Goal: Task Accomplishment & Management: Complete application form

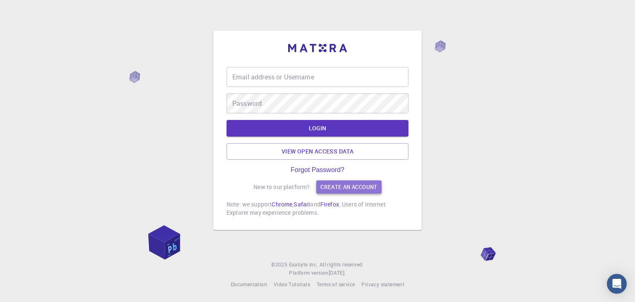
click at [334, 187] on link "Create an account" at bounding box center [348, 186] width 65 height 13
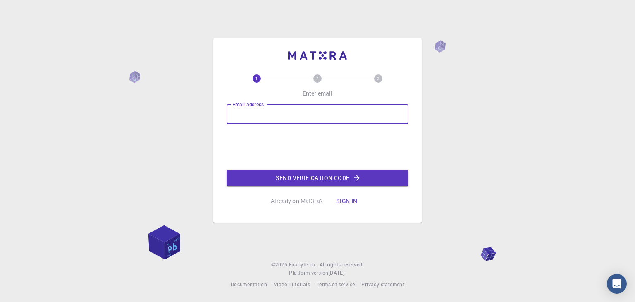
click at [306, 113] on input "Email address" at bounding box center [317, 114] width 182 height 20
type input "[PERSON_NAME][EMAIL_ADDRESS][DOMAIN_NAME]"
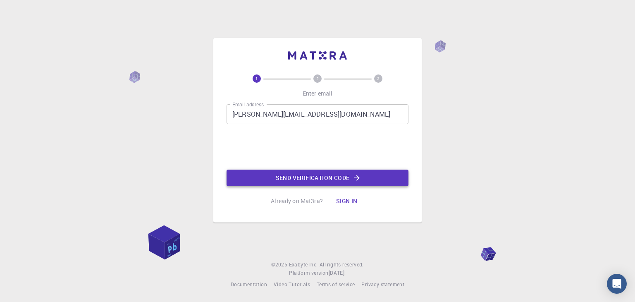
click at [337, 177] on button "Send verification code" at bounding box center [317, 177] width 182 height 17
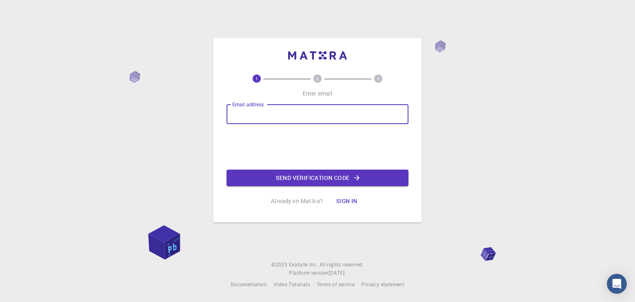
type input "e"
type input "[PERSON_NAME][EMAIL_ADDRESS][DOMAIN_NAME]"
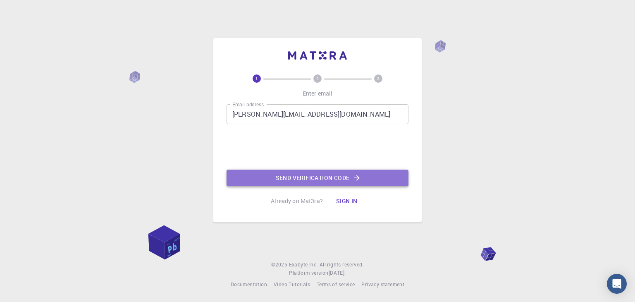
click at [298, 174] on button "Send verification code" at bounding box center [317, 177] width 182 height 17
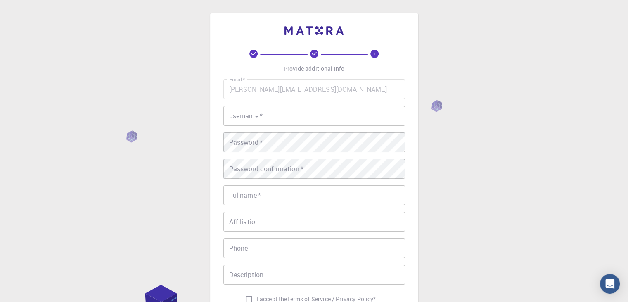
click at [279, 126] on div "Email   * [PERSON_NAME][EMAIL_ADDRESS][DOMAIN_NAME] Email   * username   * user…" at bounding box center [315, 192] width 182 height 227
click at [276, 118] on input "username   *" at bounding box center [315, 116] width 182 height 20
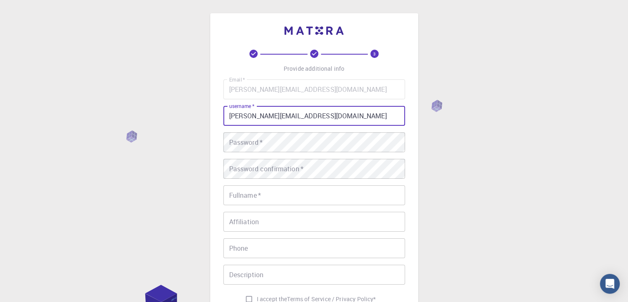
type input "[PERSON_NAME][EMAIL_ADDRESS][DOMAIN_NAME]"
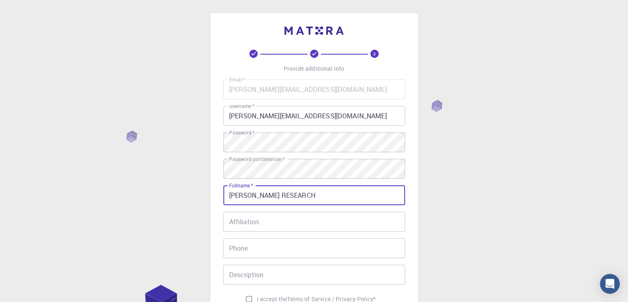
type input "[PERSON_NAME] RESEARCH"
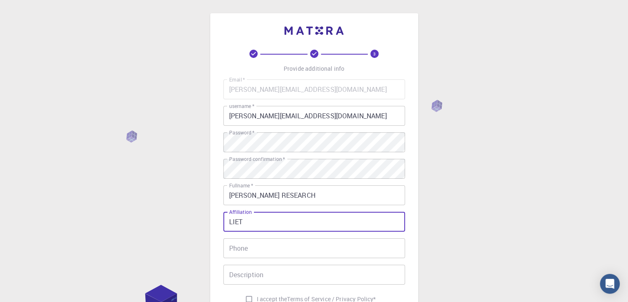
type input "LIET"
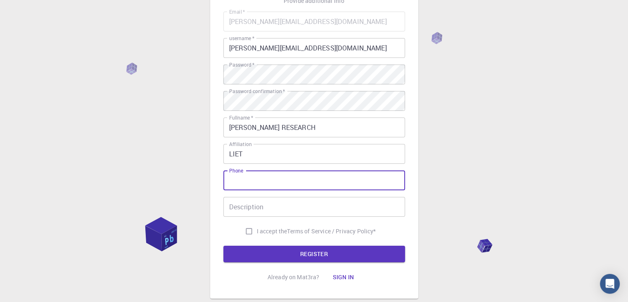
scroll to position [119, 0]
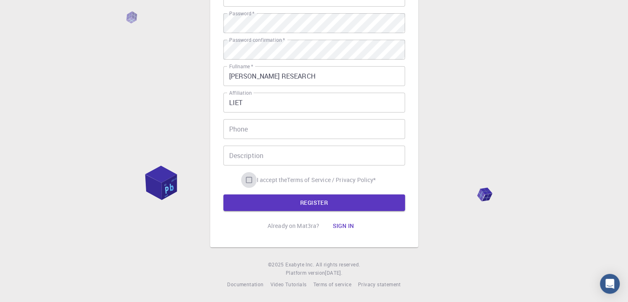
click at [249, 187] on input "I accept the Terms of Service / Privacy Policy *" at bounding box center [249, 180] width 16 height 16
checkbox input "true"
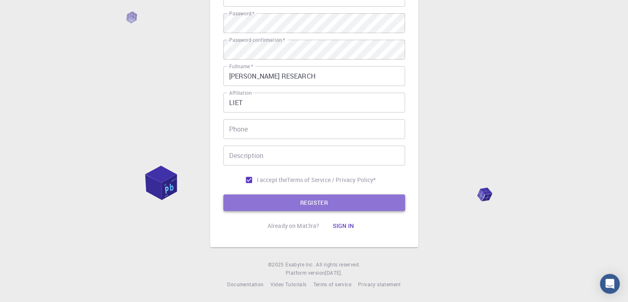
click at [289, 196] on button "REGISTER" at bounding box center [315, 202] width 182 height 17
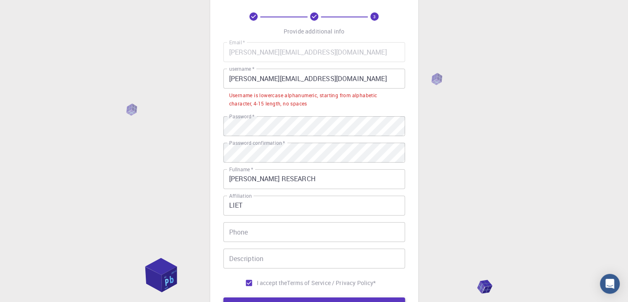
scroll to position [36, 0]
click at [246, 82] on input "[PERSON_NAME][EMAIL_ADDRESS][DOMAIN_NAME]" at bounding box center [315, 79] width 182 height 20
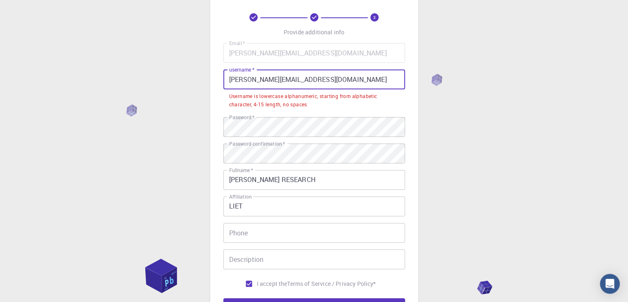
click at [246, 82] on input "[PERSON_NAME][EMAIL_ADDRESS][DOMAIN_NAME]" at bounding box center [315, 79] width 182 height 20
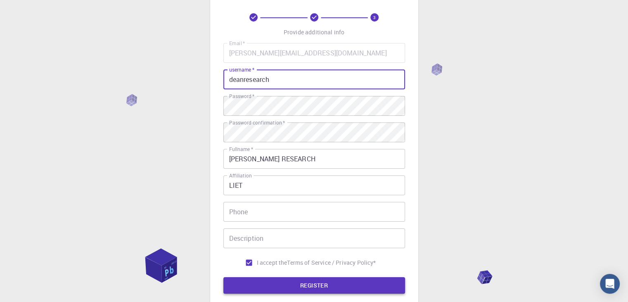
type input "deanresearch"
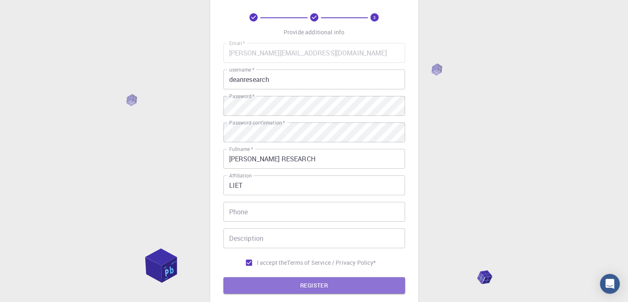
drag, startPoint x: 296, startPoint y: 283, endPoint x: 305, endPoint y: 231, distance: 52.9
click at [296, 283] on button "REGISTER" at bounding box center [315, 285] width 182 height 17
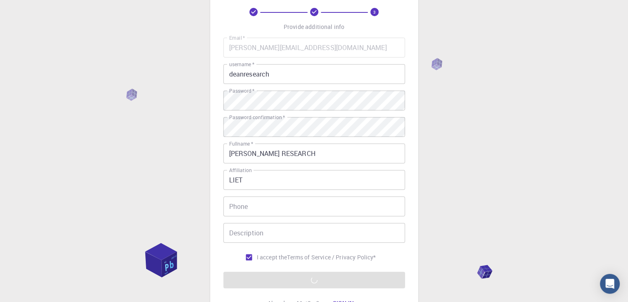
scroll to position [119, 0]
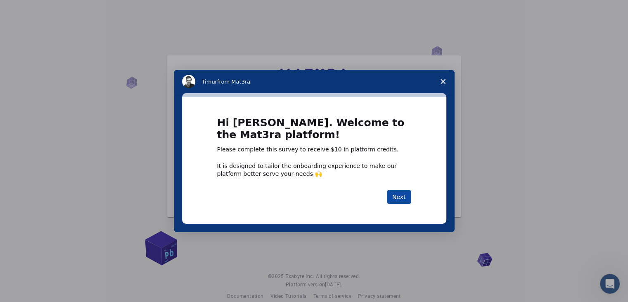
click at [398, 197] on button "Next" at bounding box center [399, 197] width 24 height 14
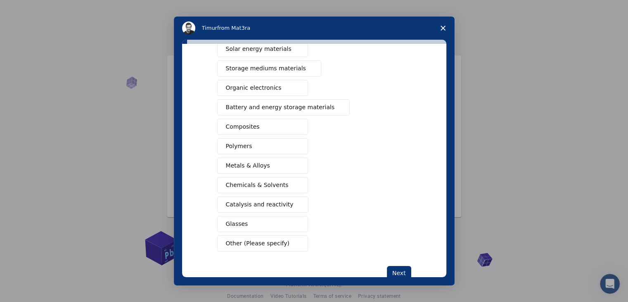
scroll to position [83, 0]
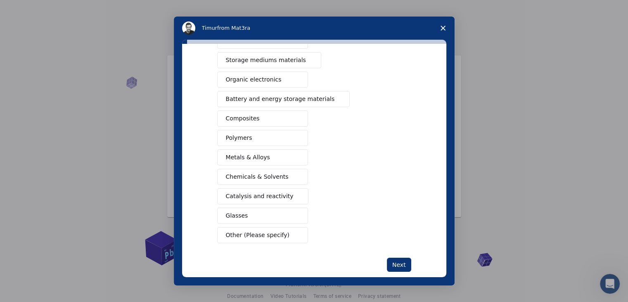
click at [258, 115] on button "Composites" at bounding box center [262, 118] width 91 height 16
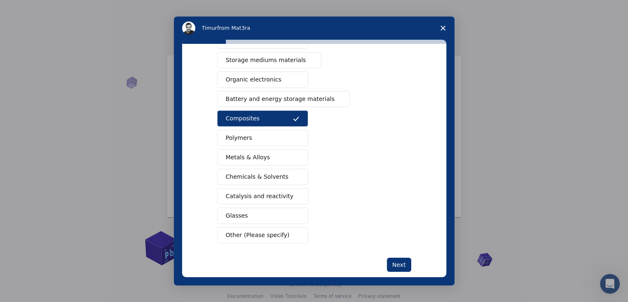
click at [248, 141] on button "Polymers" at bounding box center [262, 138] width 91 height 16
click at [253, 153] on span "Metals & Alloys" at bounding box center [248, 157] width 44 height 9
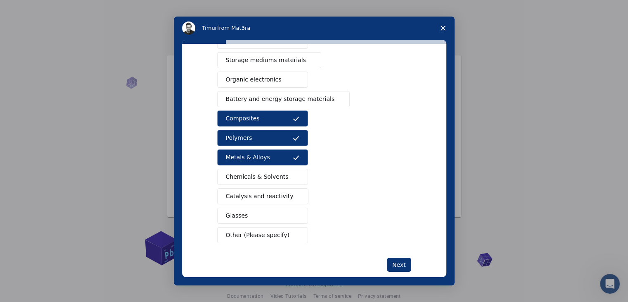
drag, startPoint x: 245, startPoint y: 178, endPoint x: 241, endPoint y: 193, distance: 15.6
click at [244, 179] on span "Chemicals & Solvents" at bounding box center [257, 176] width 63 height 9
click at [241, 194] on span "Catalysis and reactivity" at bounding box center [260, 196] width 68 height 9
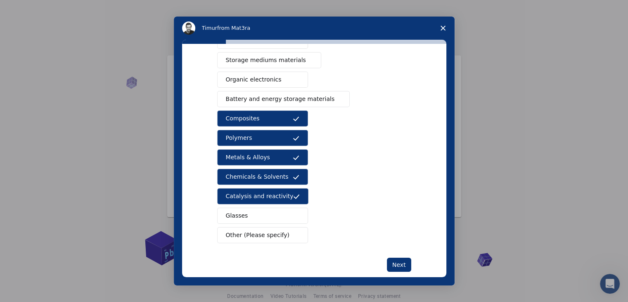
click at [239, 215] on span "Glasses" at bounding box center [237, 215] width 22 height 9
click at [243, 228] on button "Other (Please specify)" at bounding box center [262, 235] width 91 height 16
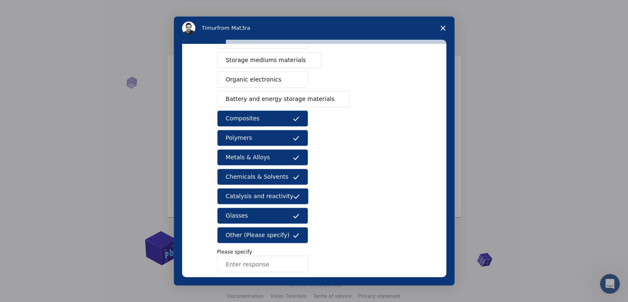
click at [251, 236] on span "Other (Please specify)" at bounding box center [258, 235] width 64 height 9
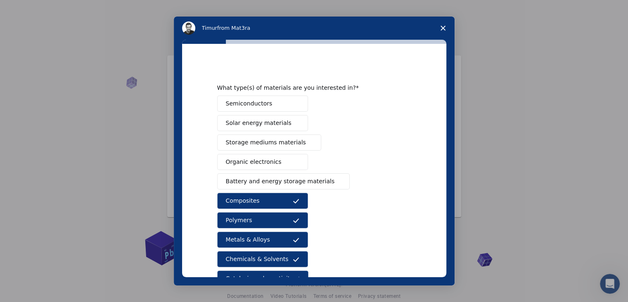
scroll to position [0, 0]
click at [252, 181] on span "Battery and energy storage materials" at bounding box center [280, 181] width 109 height 9
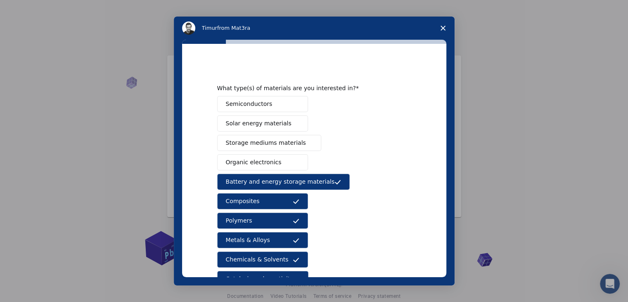
click at [245, 159] on span "Organic electronics" at bounding box center [254, 162] width 56 height 9
click at [246, 141] on span "Storage mediums materials" at bounding box center [266, 142] width 80 height 9
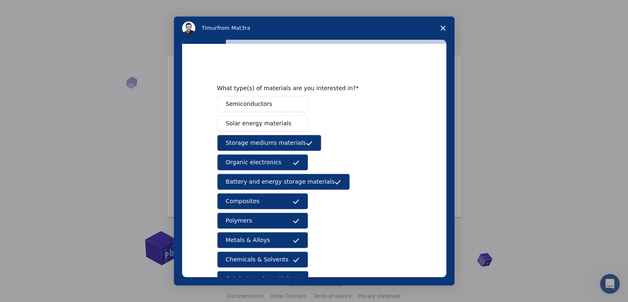
click at [247, 126] on span "Solar energy materials" at bounding box center [259, 123] width 66 height 9
click at [250, 104] on span "Semiconductors" at bounding box center [249, 104] width 47 height 9
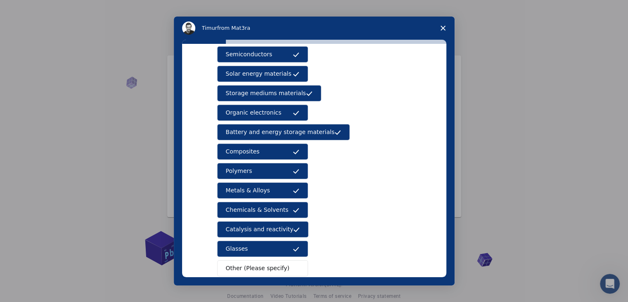
scroll to position [95, 0]
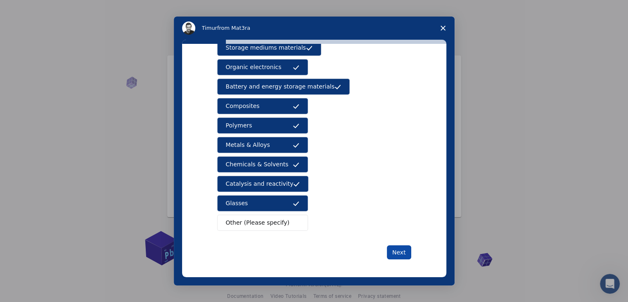
click at [403, 252] on button "Next" at bounding box center [399, 252] width 24 height 14
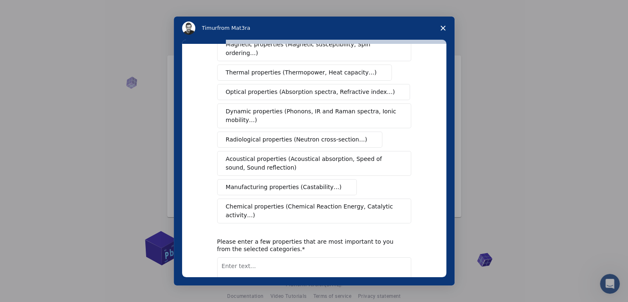
scroll to position [0, 0]
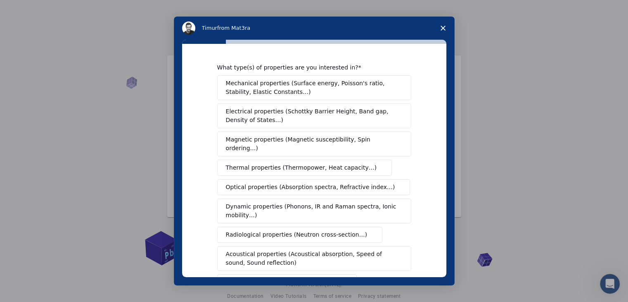
click at [290, 85] on span "Mechanical properties (Surface energy, Poisson's ratio, Stability, Elastic Cons…" at bounding box center [312, 87] width 172 height 17
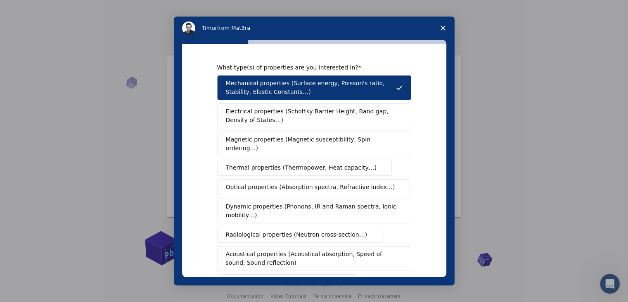
click at [279, 105] on button "Electrical properties (Schottky Barrier Height, Band gap, Density of States…)" at bounding box center [314, 115] width 194 height 25
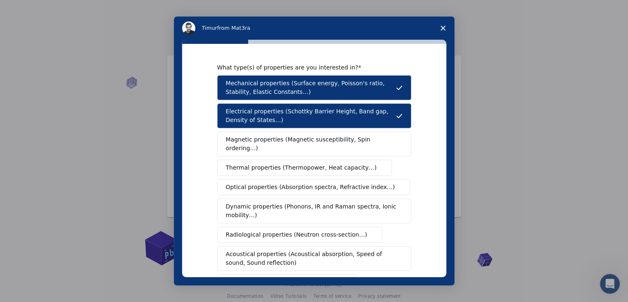
click at [265, 139] on span "Magnetic properties (Magnetic susceptibility, Spin ordering…)" at bounding box center [311, 143] width 171 height 17
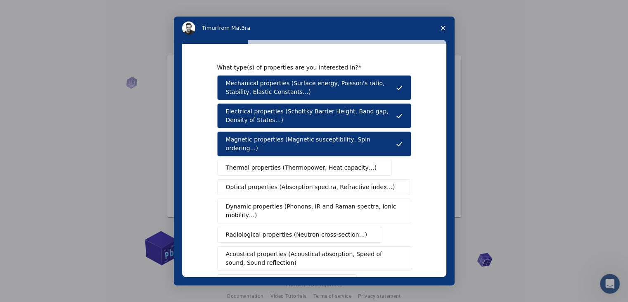
click at [257, 163] on button "Thermal properties (Thermopower, Heat capacity…)" at bounding box center [304, 167] width 175 height 16
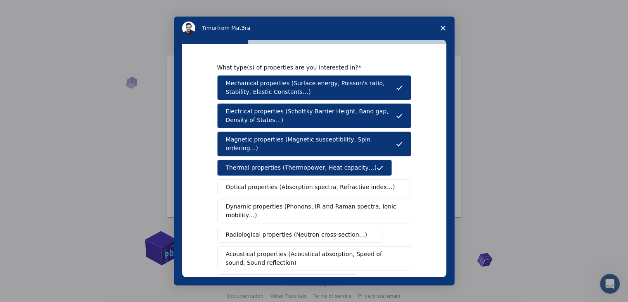
click at [250, 184] on button "Optical properties (Absorption spectra, Refractive index…)" at bounding box center [313, 187] width 193 height 16
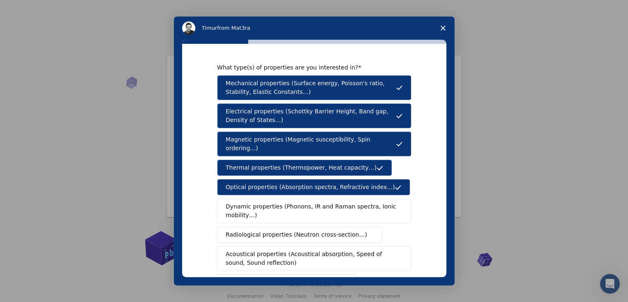
click at [248, 202] on span "Dynamic properties (Phonons, IR and Raman spectra, Ionic mobility…)" at bounding box center [311, 210] width 171 height 17
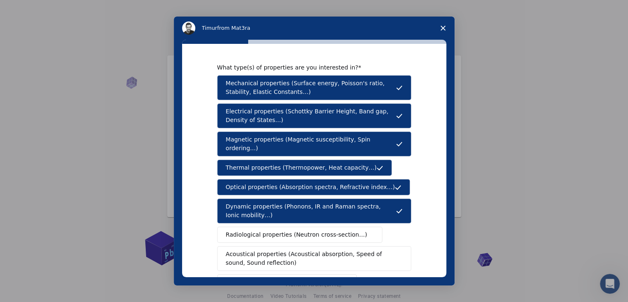
click at [248, 230] on span "Radiological properties (Neutron cross-section…)" at bounding box center [297, 234] width 142 height 9
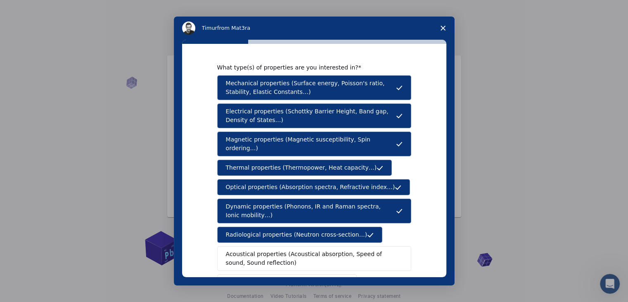
click at [257, 256] on span "Acoustical properties (Acoustical absorption, Speed of sound, Sound reflection)" at bounding box center [312, 258] width 172 height 17
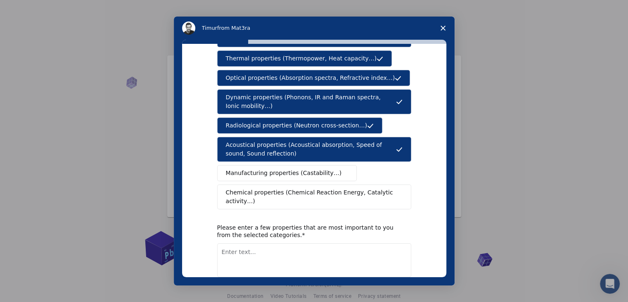
scroll to position [124, 0]
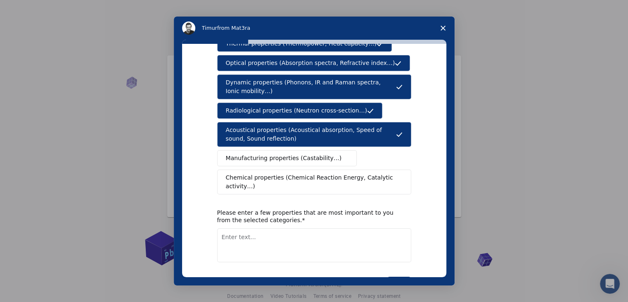
click at [263, 106] on span "Radiological properties (Neutron cross-section…)" at bounding box center [297, 110] width 142 height 9
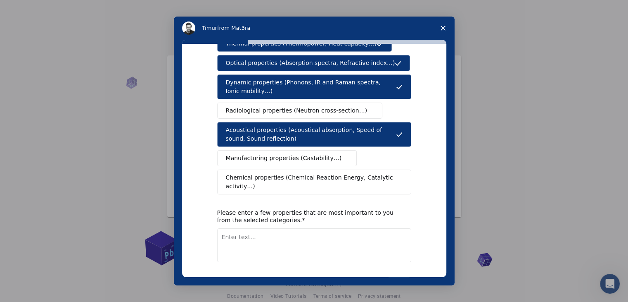
click at [277, 154] on span "Manufacturing properties (Castability…)" at bounding box center [284, 158] width 116 height 9
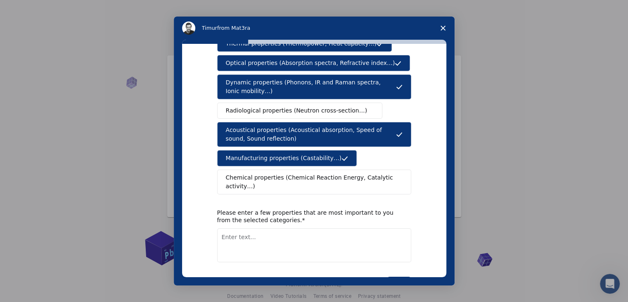
click at [271, 173] on span "Chemical properties (Chemical Reaction Energy, Catalytic activity…)" at bounding box center [311, 181] width 171 height 17
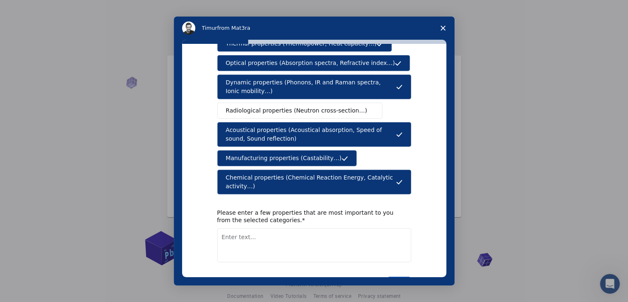
click at [402, 276] on button "Next" at bounding box center [399, 283] width 24 height 14
click at [299, 242] on textarea "Enter text..." at bounding box center [314, 245] width 194 height 34
type textarea "XRD, MECHANICAL, STRUCTURAL, MORPHOLOGICAL, TRIBOLOGICAL, CORROSION ETC"
click at [392, 276] on button "Next" at bounding box center [399, 283] width 24 height 14
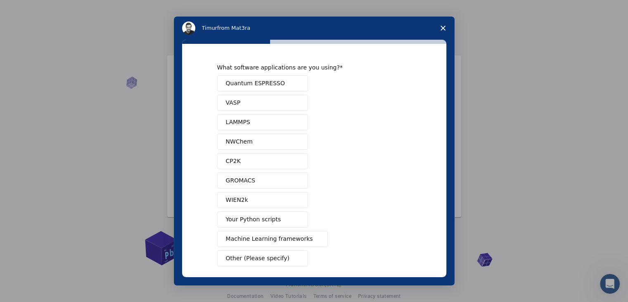
click at [446, 26] on span "Close survey" at bounding box center [443, 28] width 23 height 23
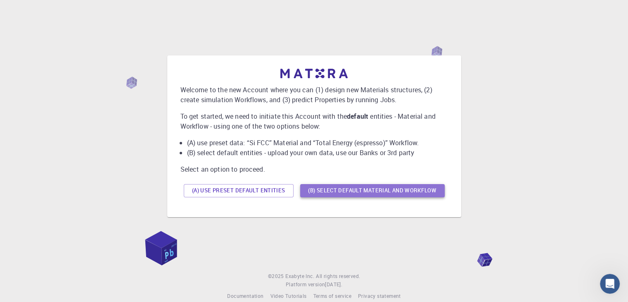
click at [403, 192] on button "(B) Select default material and workflow" at bounding box center [372, 190] width 145 height 13
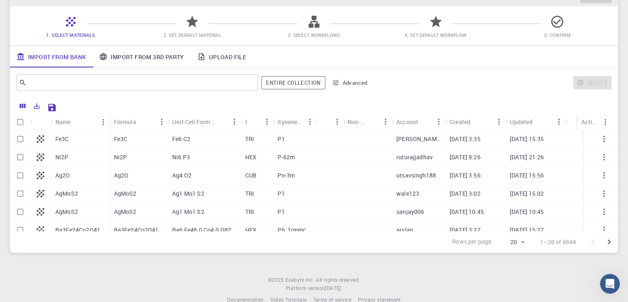
scroll to position [32, 0]
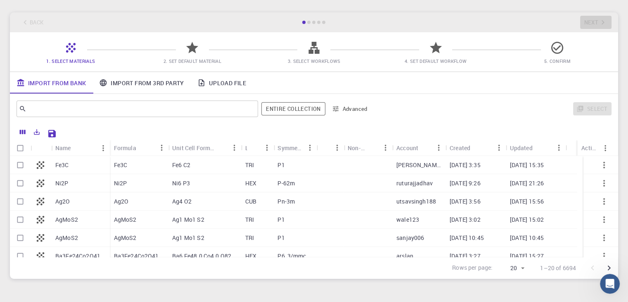
click at [225, 87] on link "Upload File" at bounding box center [222, 82] width 62 height 21
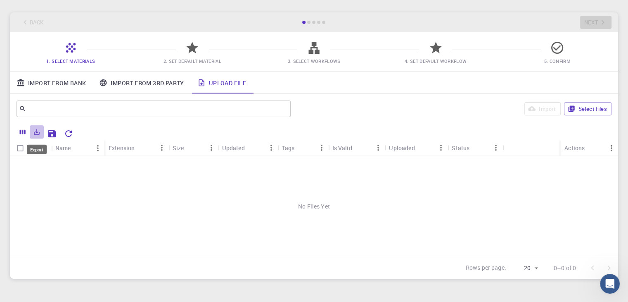
click at [37, 133] on icon "Export" at bounding box center [37, 132] width 6 height 6
click at [619, 100] on div "Initial Account Setup for [PERSON_NAME] RESEARCH Select Materials, Workflows an…" at bounding box center [314, 128] width 628 height 321
click at [588, 110] on button "Select files" at bounding box center [588, 108] width 48 height 13
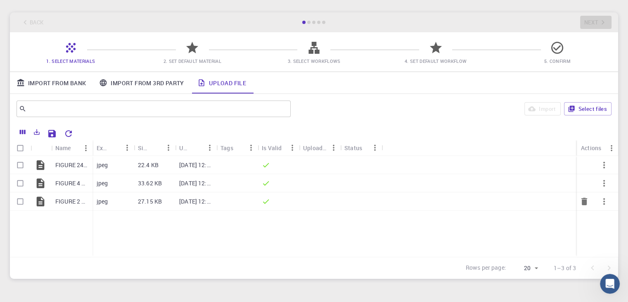
click at [602, 203] on icon "button" at bounding box center [605, 201] width 10 height 10
click at [506, 284] on div at bounding box center [314, 151] width 628 height 302
click at [608, 208] on button "button" at bounding box center [605, 201] width 20 height 20
click at [598, 228] on li "Expand" at bounding box center [604, 229] width 48 height 13
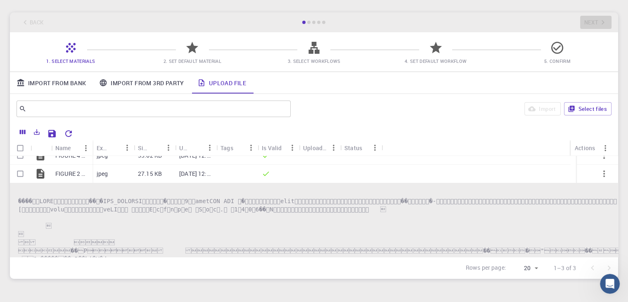
scroll to position [0, 0]
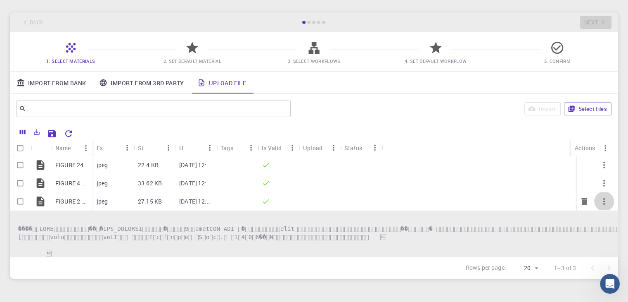
click at [601, 202] on icon "button" at bounding box center [605, 201] width 10 height 10
click at [612, 236] on span "Collapse" at bounding box center [611, 237] width 21 height 8
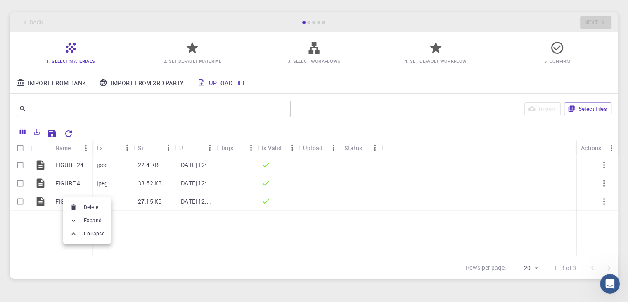
click at [58, 200] on div at bounding box center [314, 151] width 628 height 302
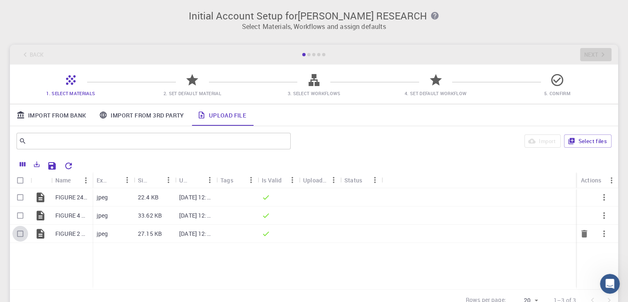
click at [19, 230] on input "Select row" at bounding box center [20, 234] width 16 height 16
checkbox input "true"
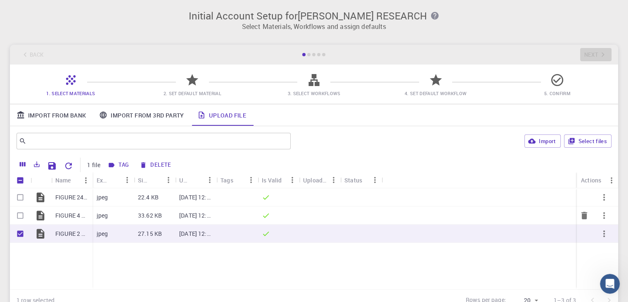
click at [23, 218] on input "Select row" at bounding box center [20, 215] width 16 height 16
checkbox input "true"
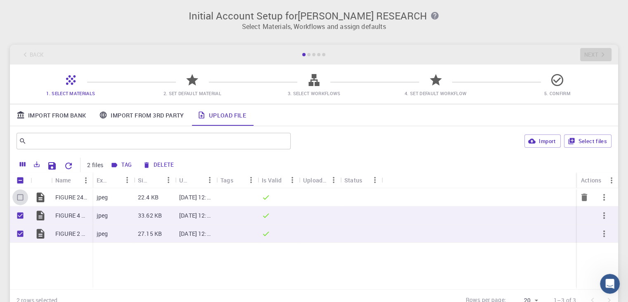
click at [18, 193] on input "Select row" at bounding box center [20, 197] width 16 height 16
checkbox input "true"
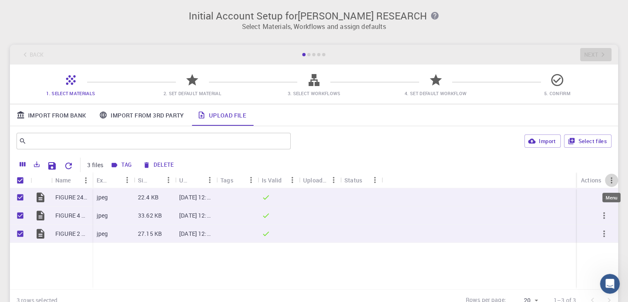
click at [611, 177] on icon "Menu" at bounding box center [611, 180] width 9 height 9
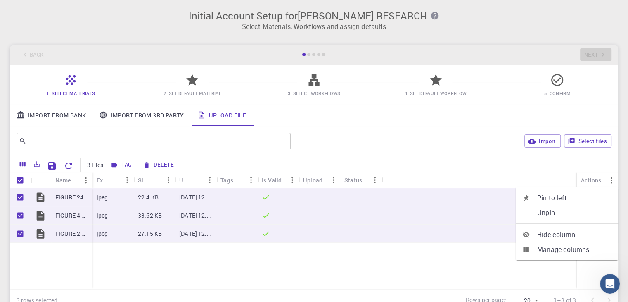
click at [613, 150] on div "​ Import Select files" at bounding box center [314, 141] width 609 height 30
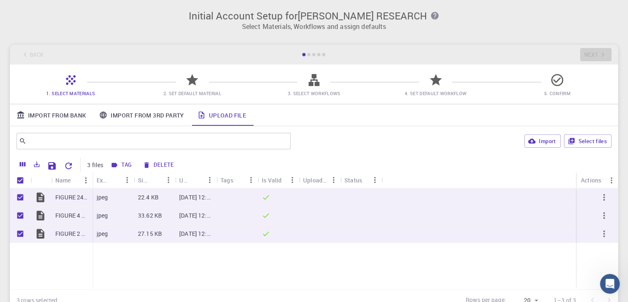
click at [586, 55] on div "Back Next" at bounding box center [314, 55] width 609 height 20
click at [20, 165] on icon "Columns" at bounding box center [23, 164] width 6 height 5
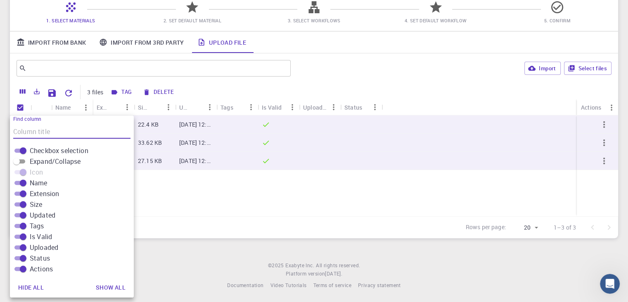
scroll to position [74, 0]
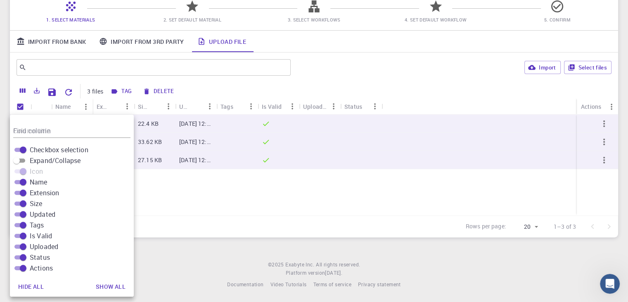
click at [187, 263] on footer "© 2025 Exabyte Inc. All rights reserved. Platform version [DATE] . Documentatio…" at bounding box center [314, 274] width 628 height 28
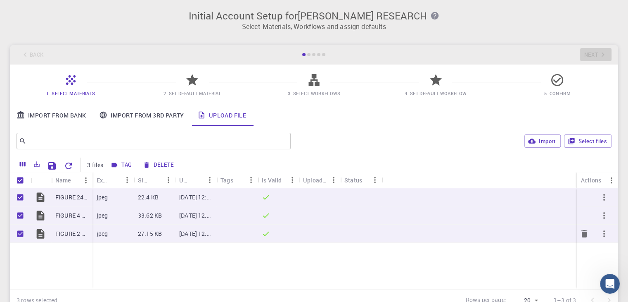
scroll to position [0, 0]
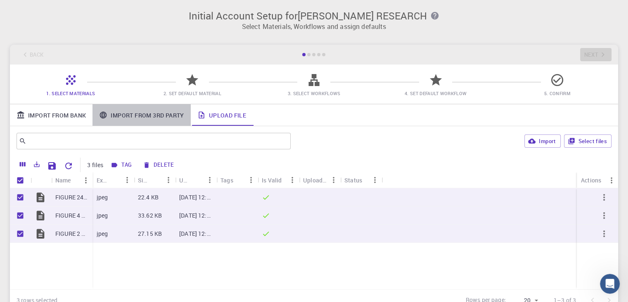
click at [129, 114] on link "Import From 3rd Party" at bounding box center [142, 114] width 98 height 21
